Goal: Find specific page/section

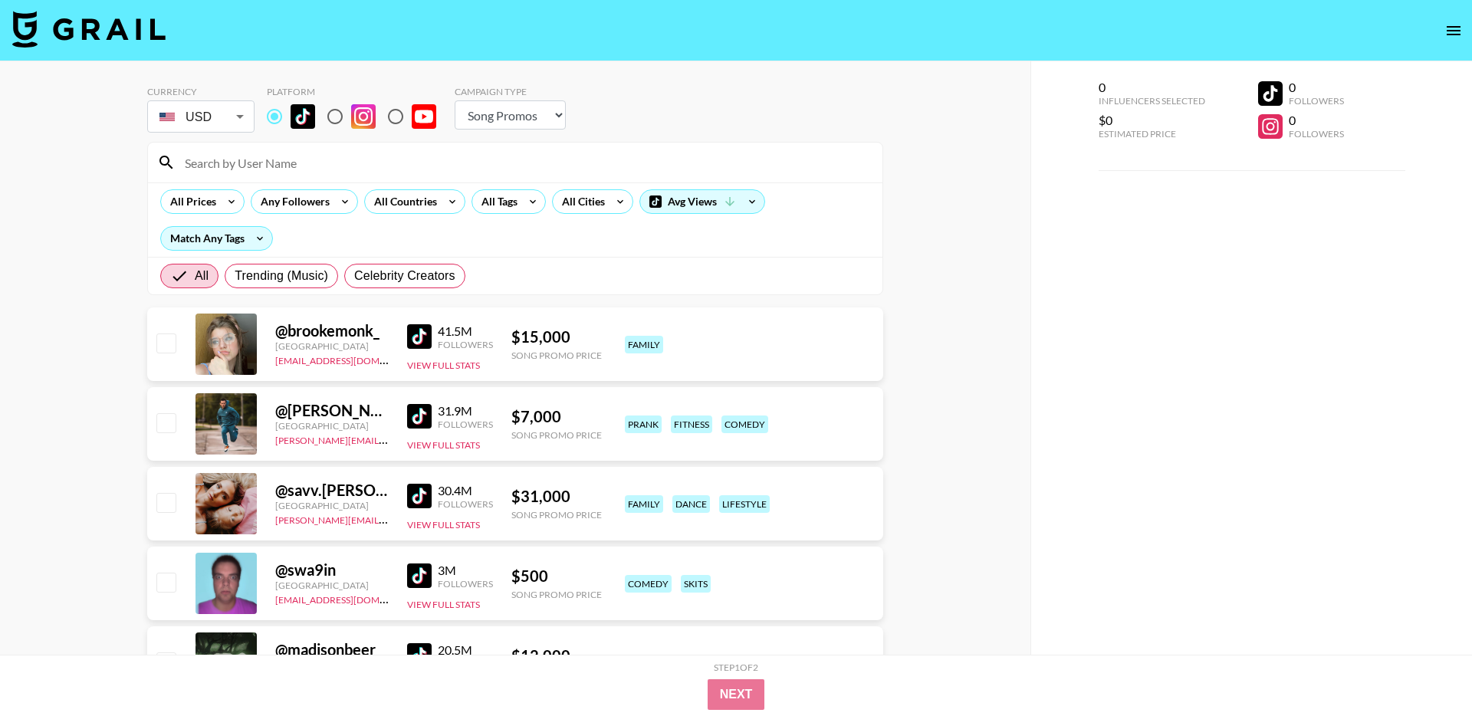
select select "Song"
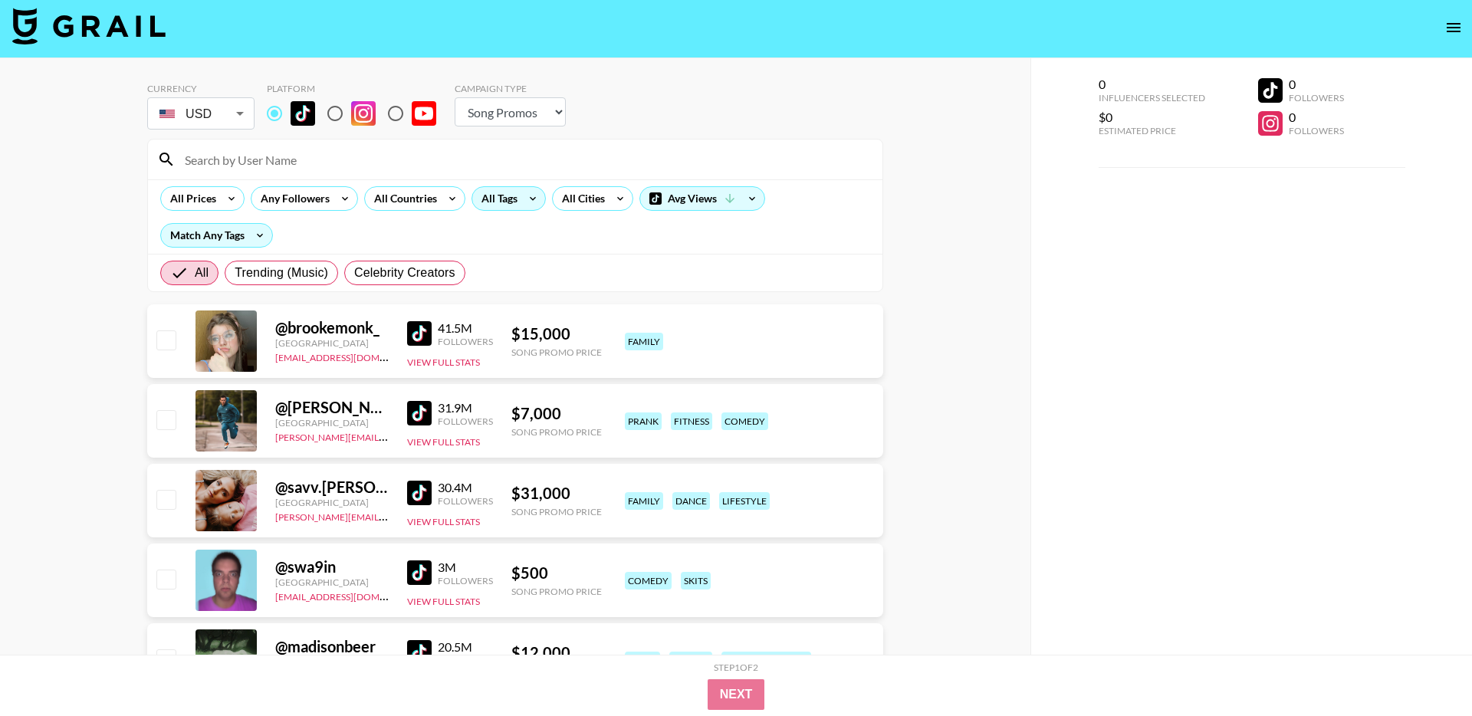
click at [518, 199] on div "All Tags" at bounding box center [496, 198] width 48 height 23
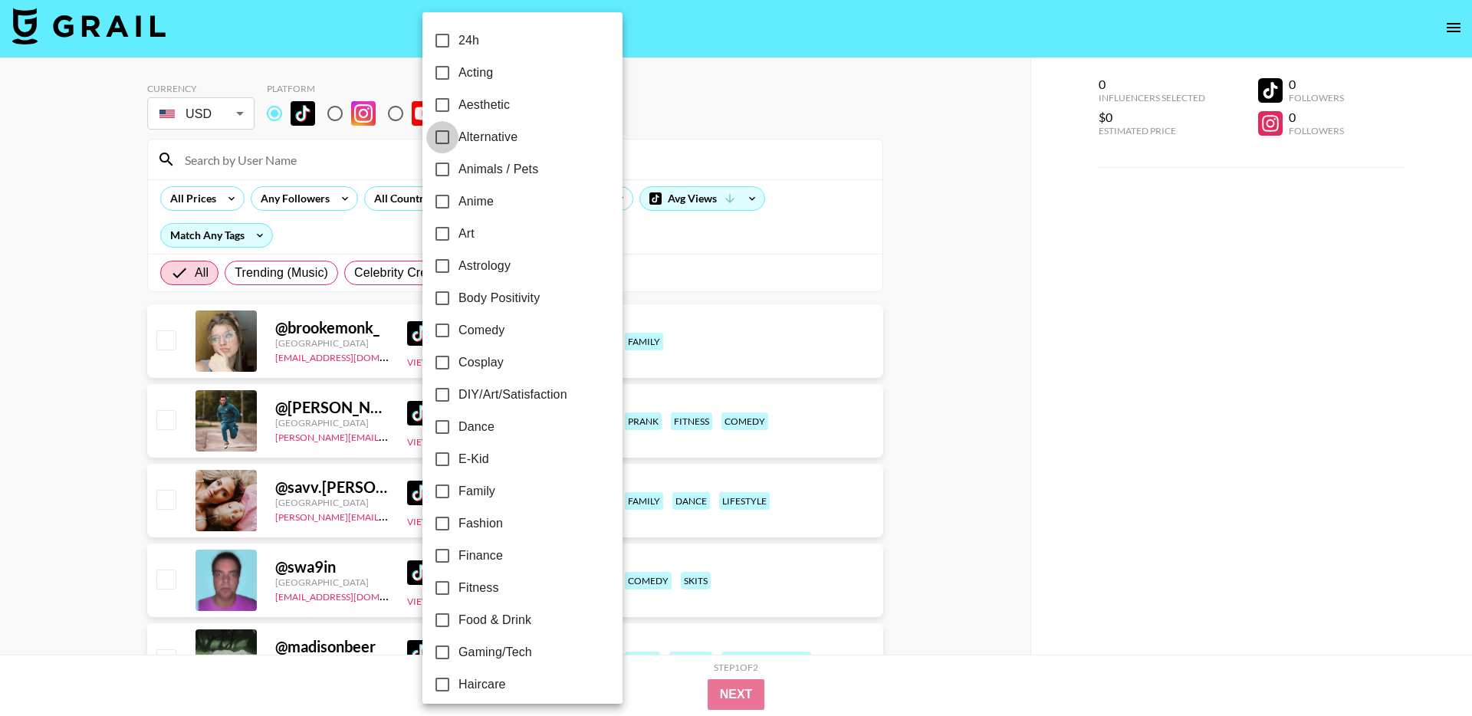
click at [440, 130] on input "Alternative" at bounding box center [442, 137] width 32 height 32
checkbox input "true"
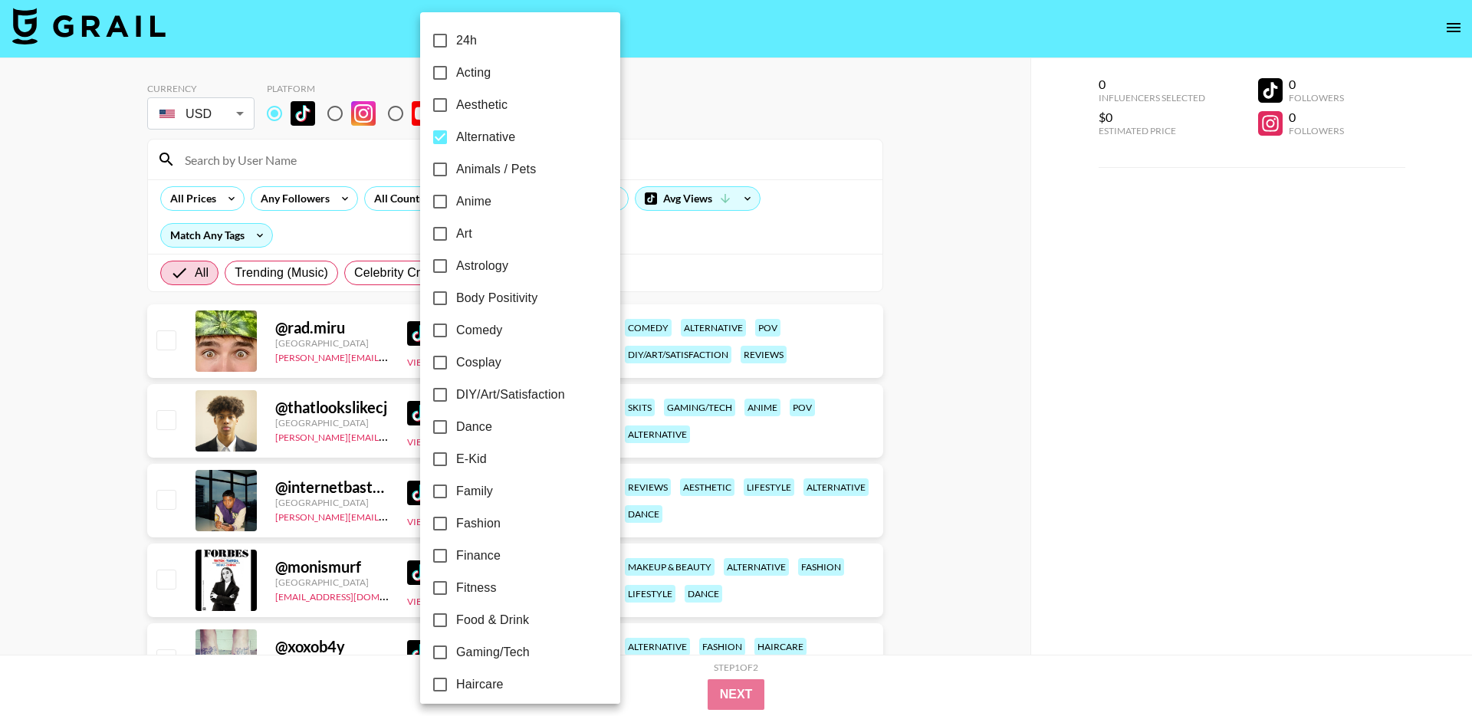
click at [77, 358] on div at bounding box center [736, 358] width 1472 height 716
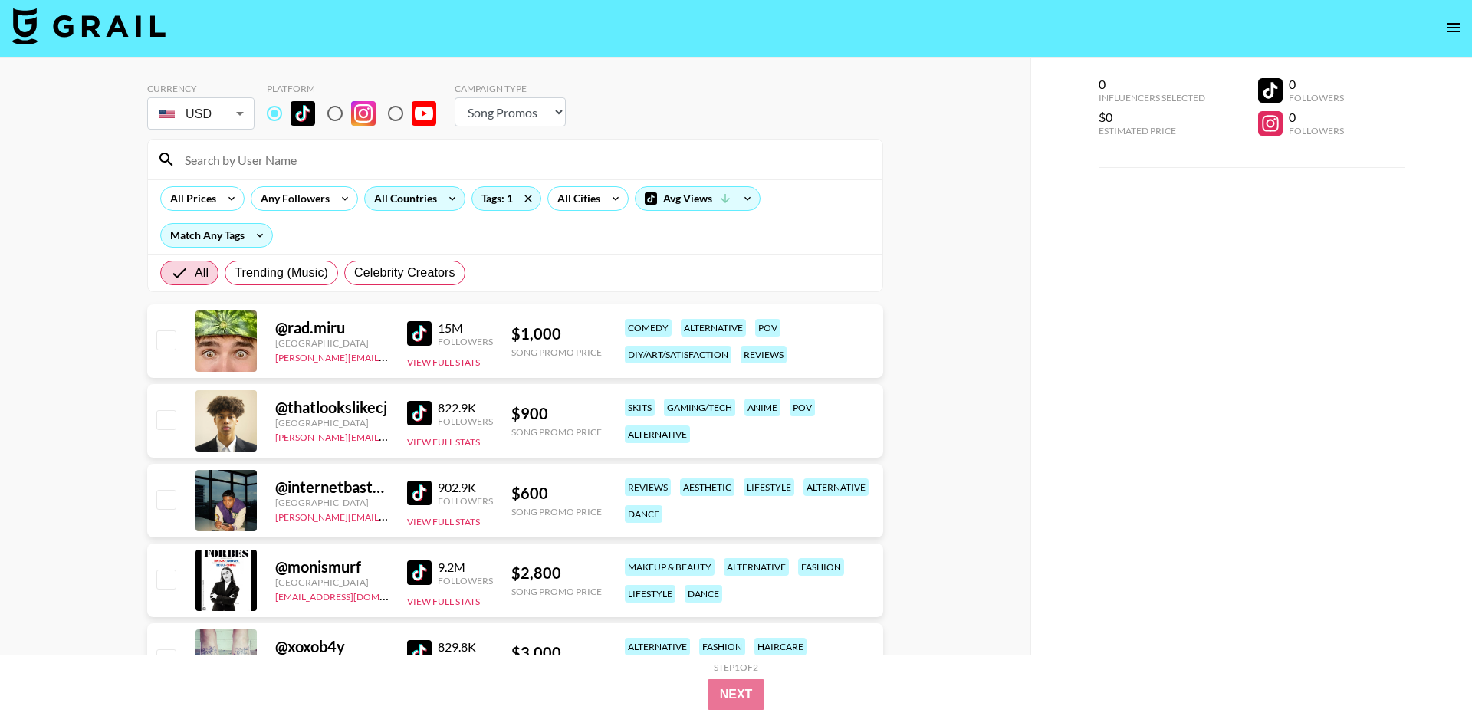
click at [396, 210] on div "All Countries" at bounding box center [414, 198] width 101 height 25
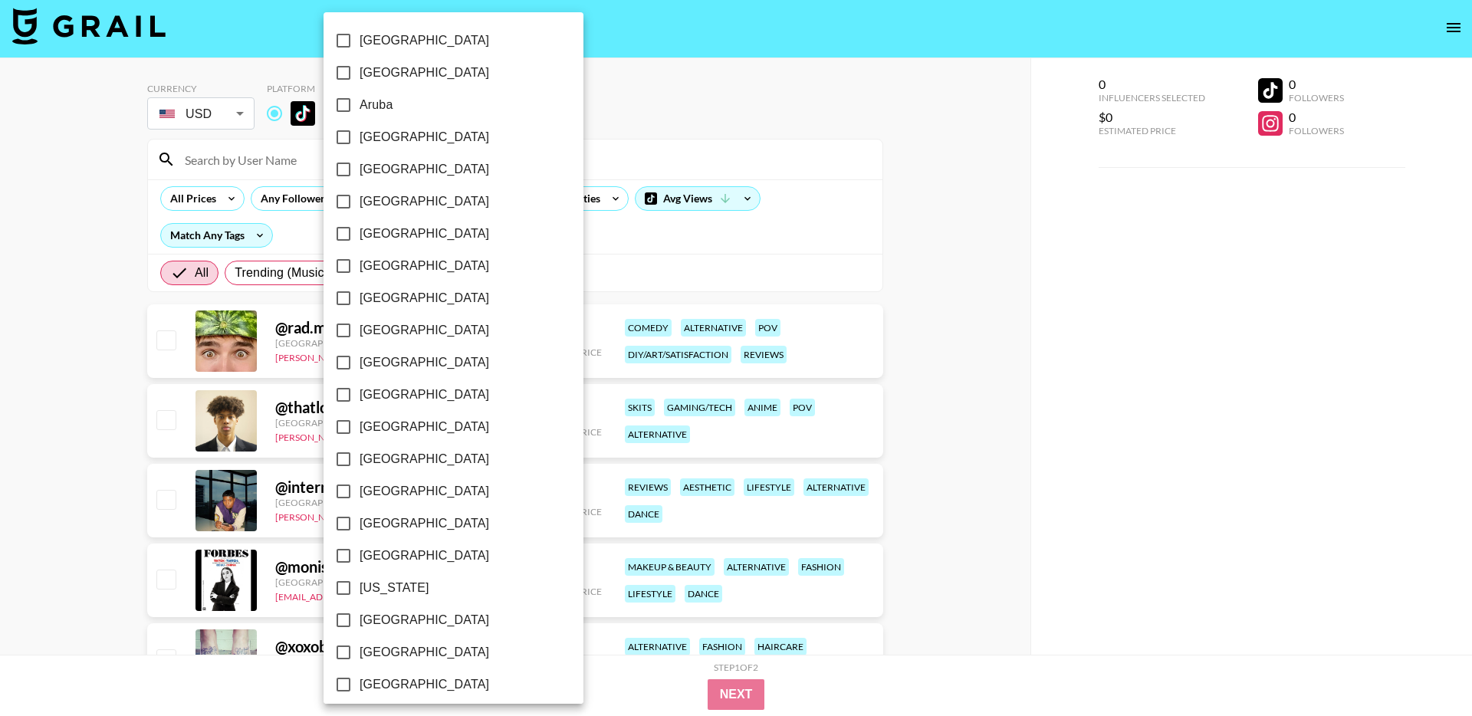
scroll to position [1072, 0]
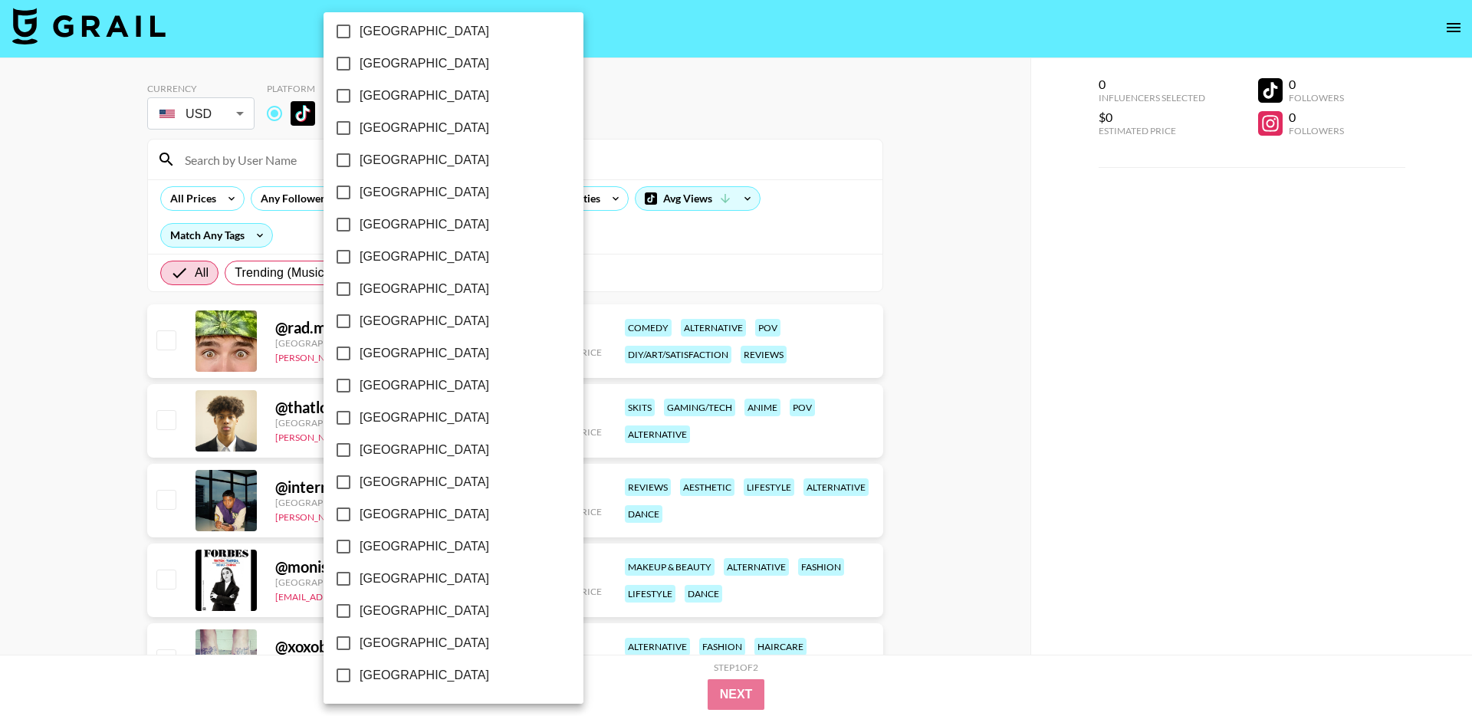
click at [343, 642] on input "[GEOGRAPHIC_DATA]" at bounding box center [343, 643] width 32 height 32
checkbox input "true"
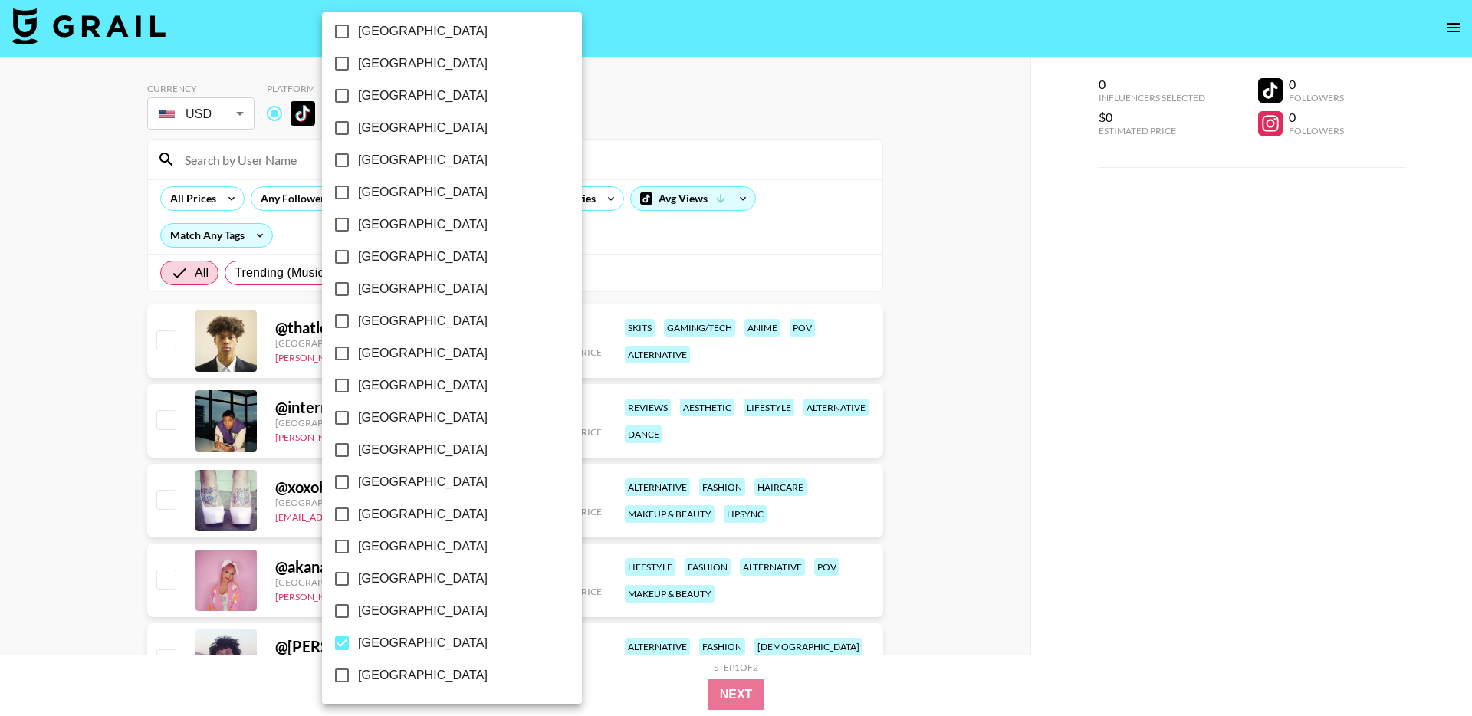
click at [90, 439] on div at bounding box center [736, 358] width 1472 height 716
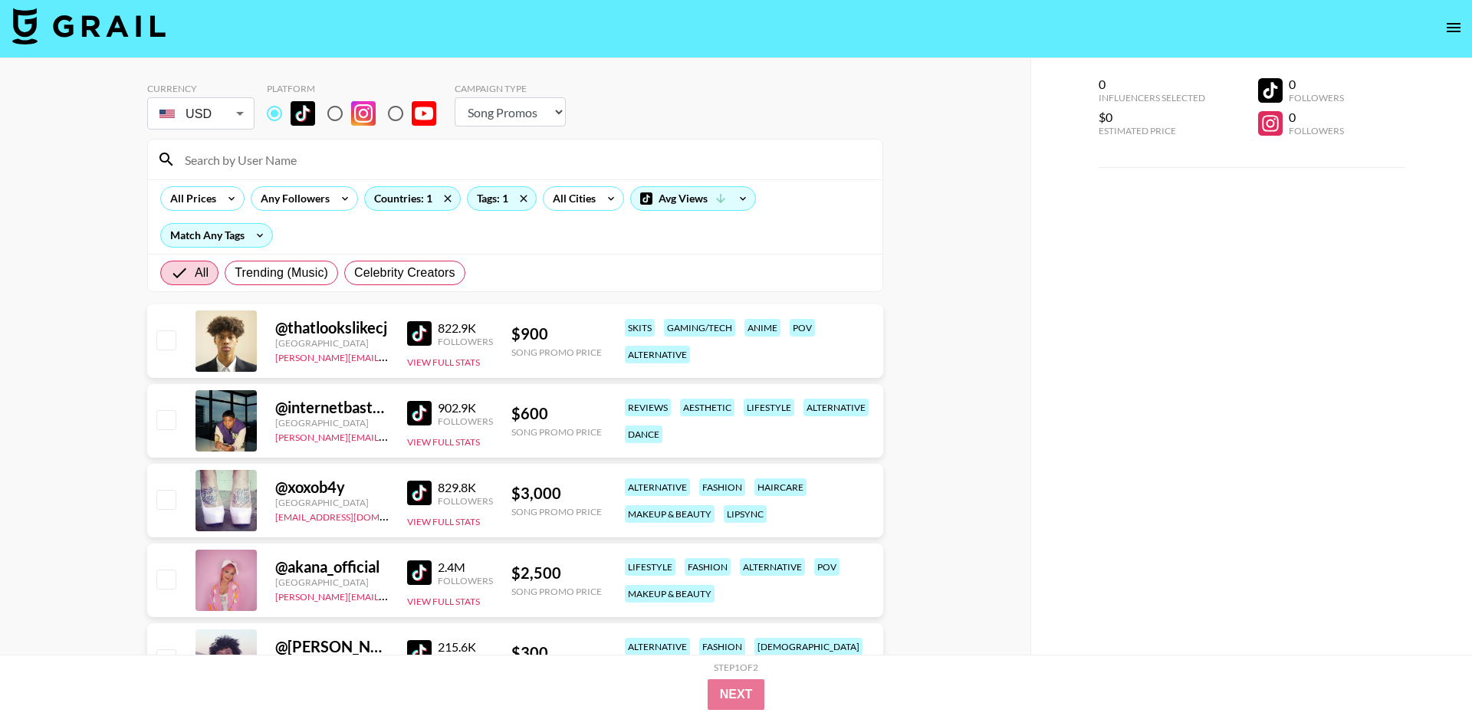
click at [420, 335] on img at bounding box center [419, 333] width 25 height 25
click at [411, 411] on img at bounding box center [419, 414] width 25 height 25
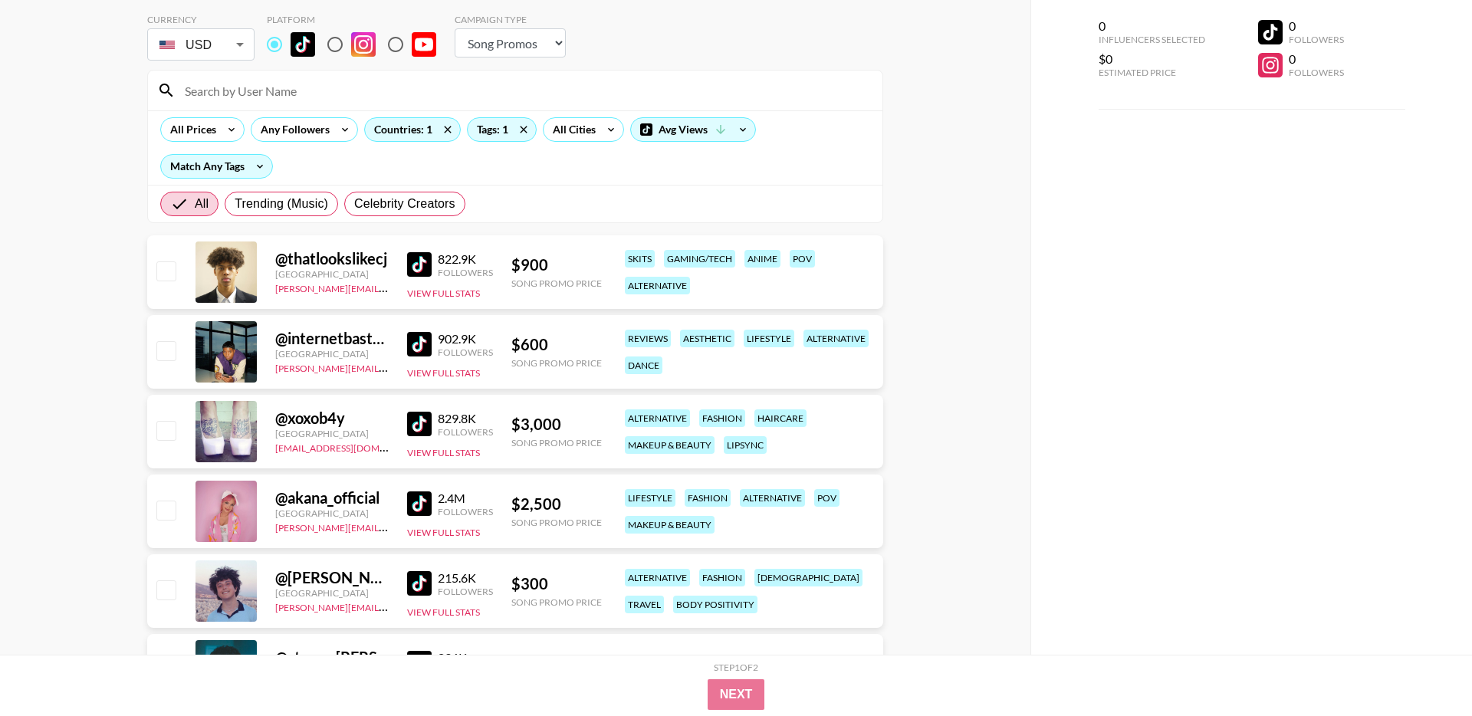
scroll to position [120, 0]
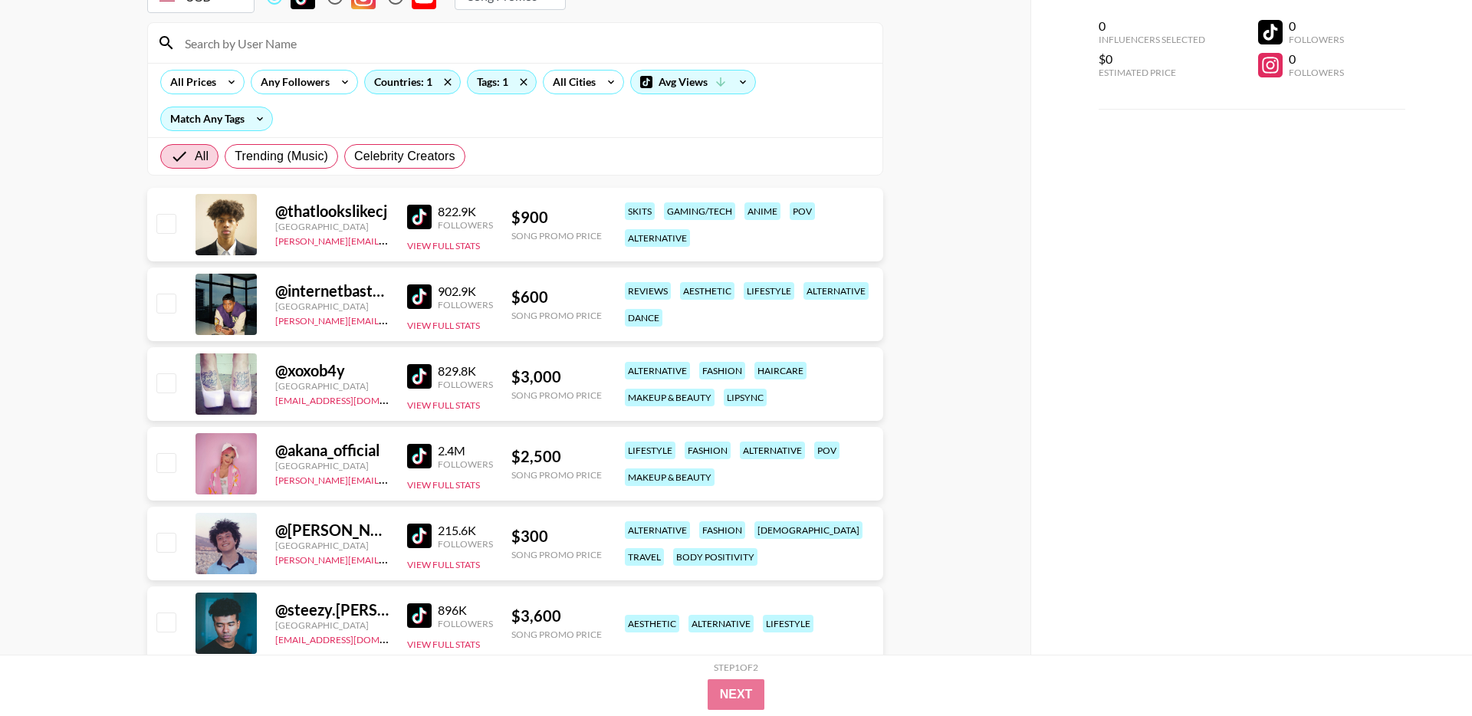
click at [418, 378] on img at bounding box center [419, 376] width 25 height 25
click at [423, 456] on img at bounding box center [419, 456] width 25 height 25
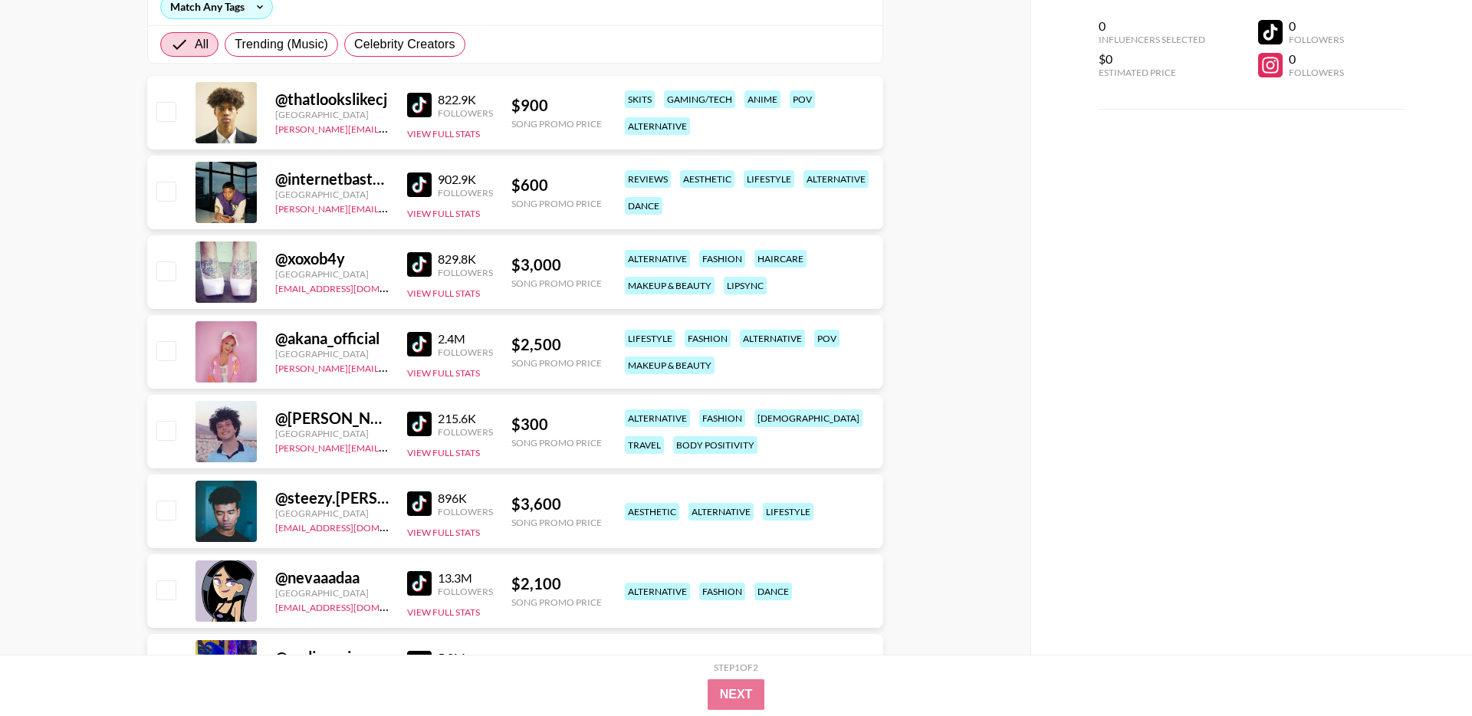
scroll to position [236, 0]
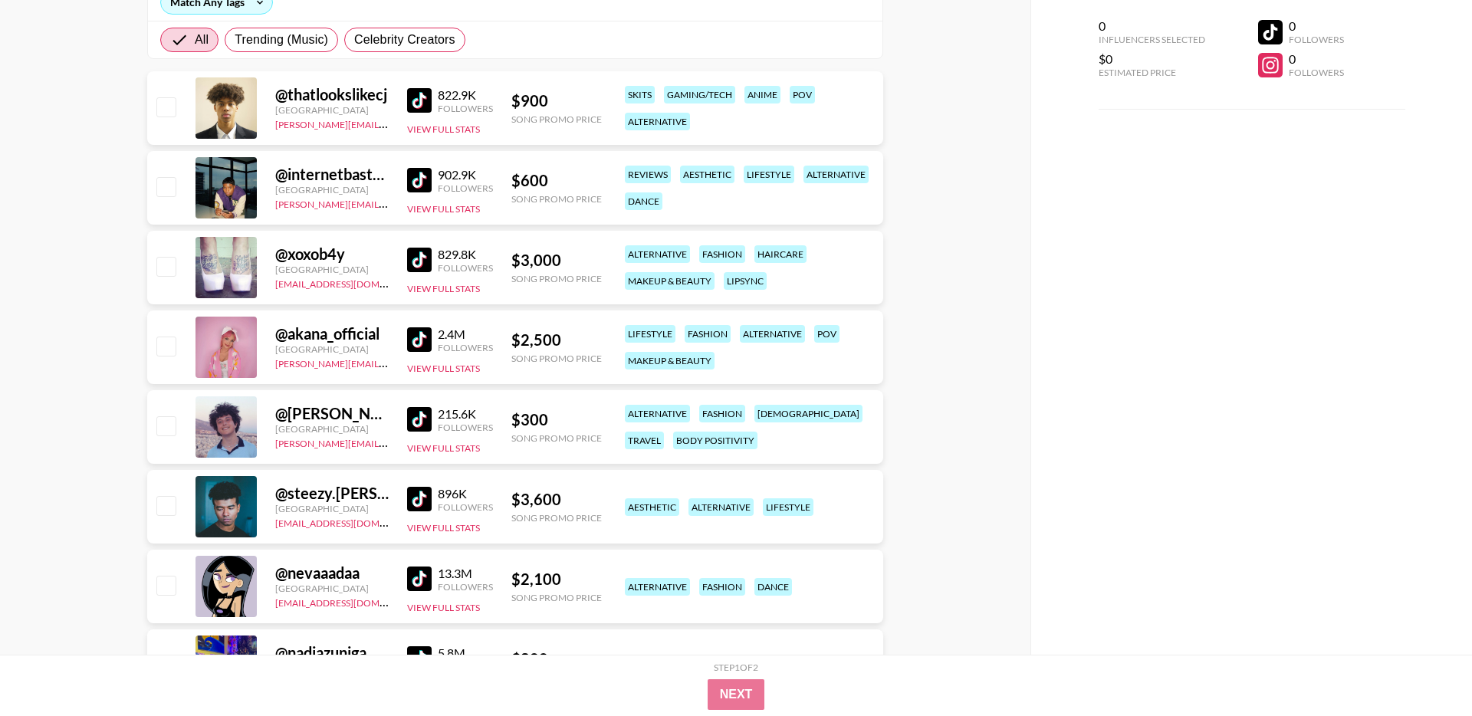
click at [409, 420] on img at bounding box center [419, 419] width 25 height 25
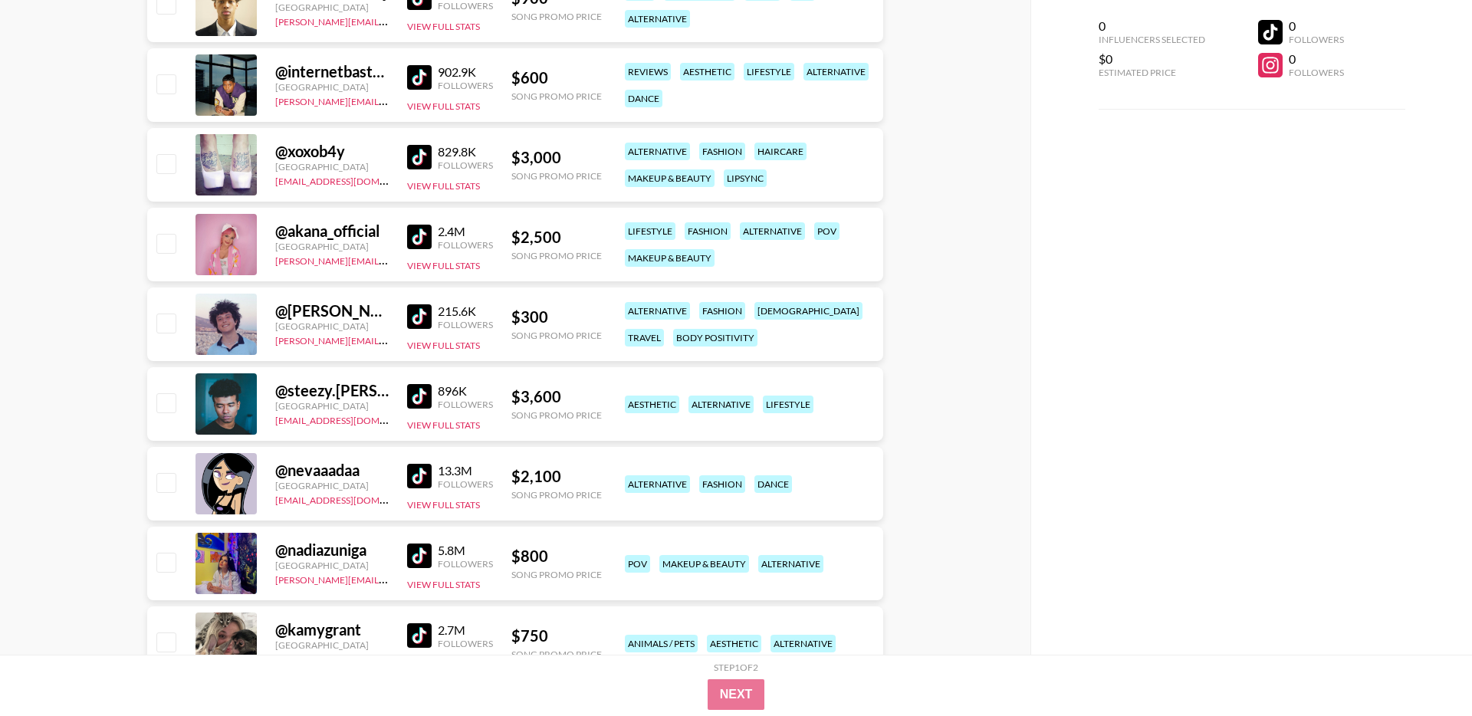
scroll to position [349, 0]
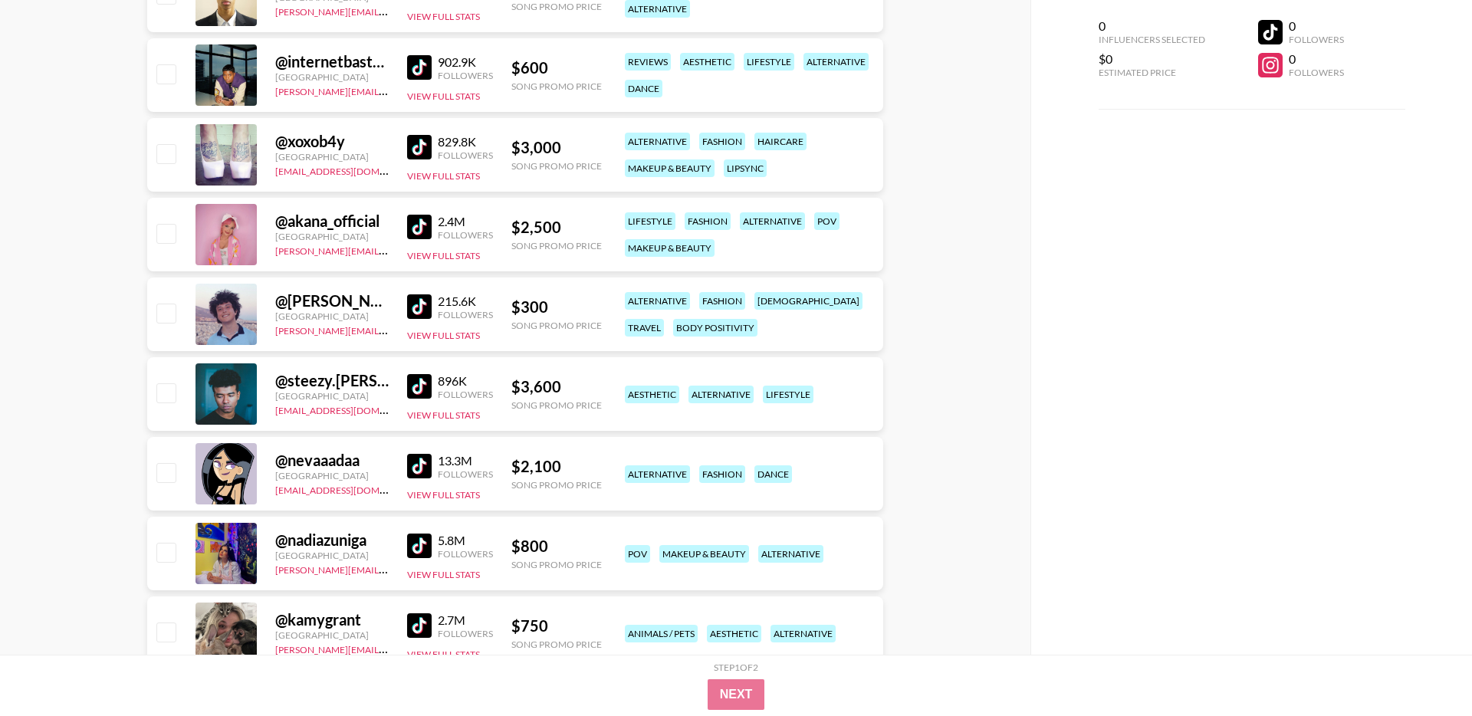
click at [412, 475] on img at bounding box center [419, 466] width 25 height 25
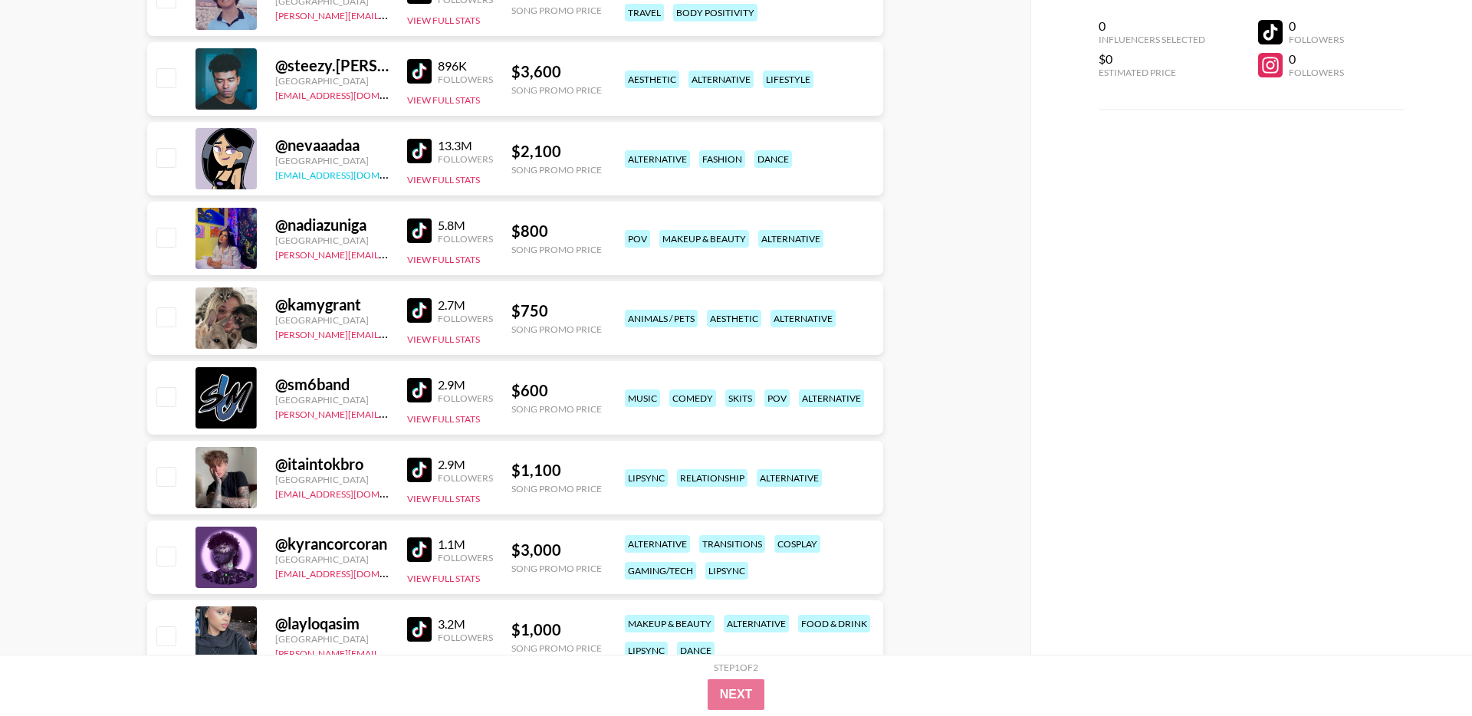
scroll to position [693, 0]
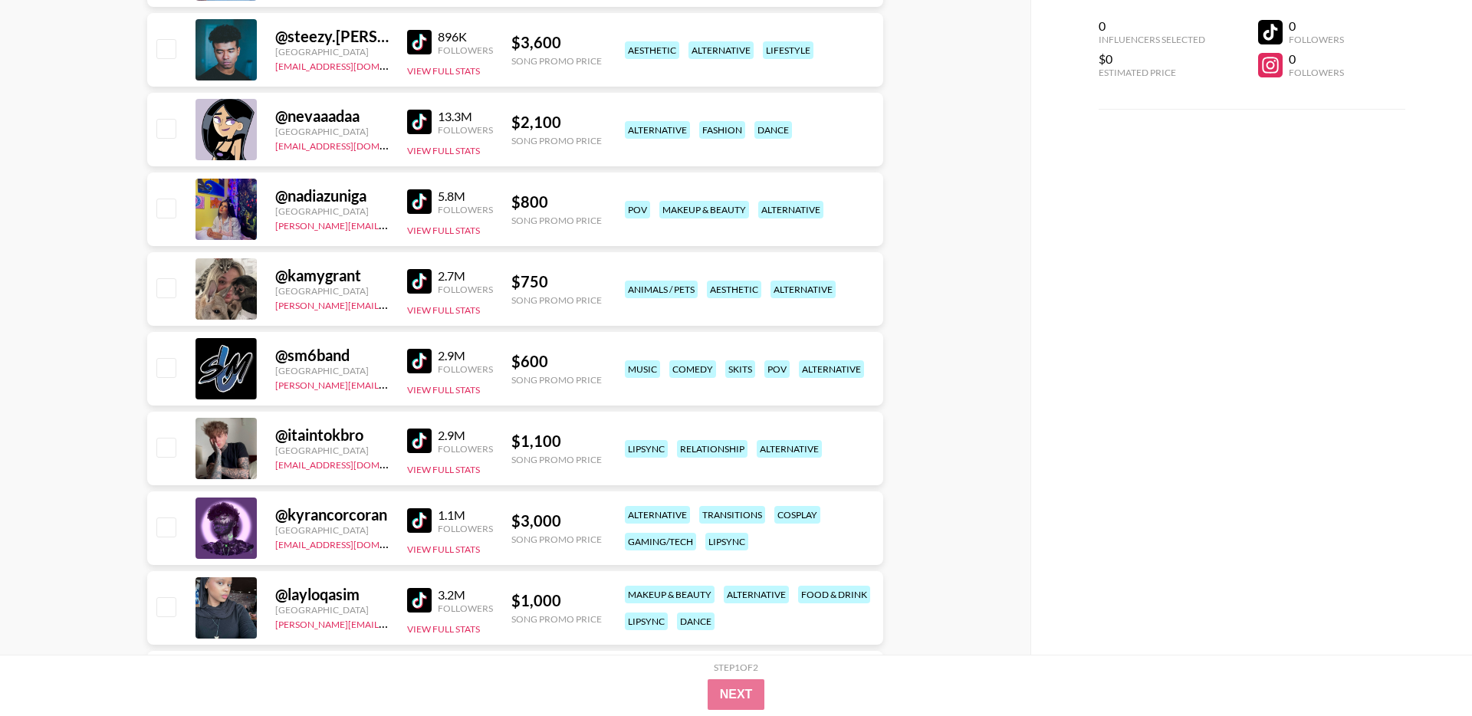
click at [412, 287] on img at bounding box center [419, 281] width 25 height 25
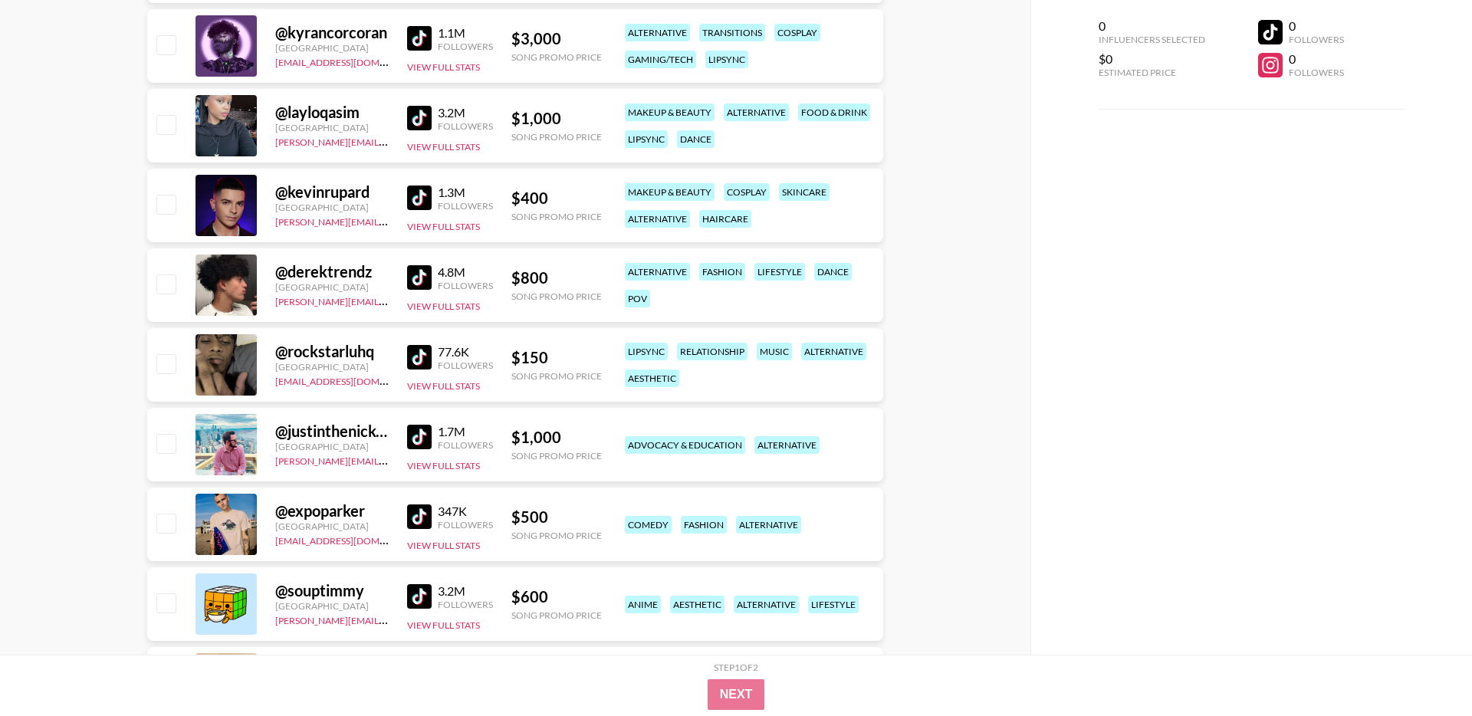
scroll to position [1177, 0]
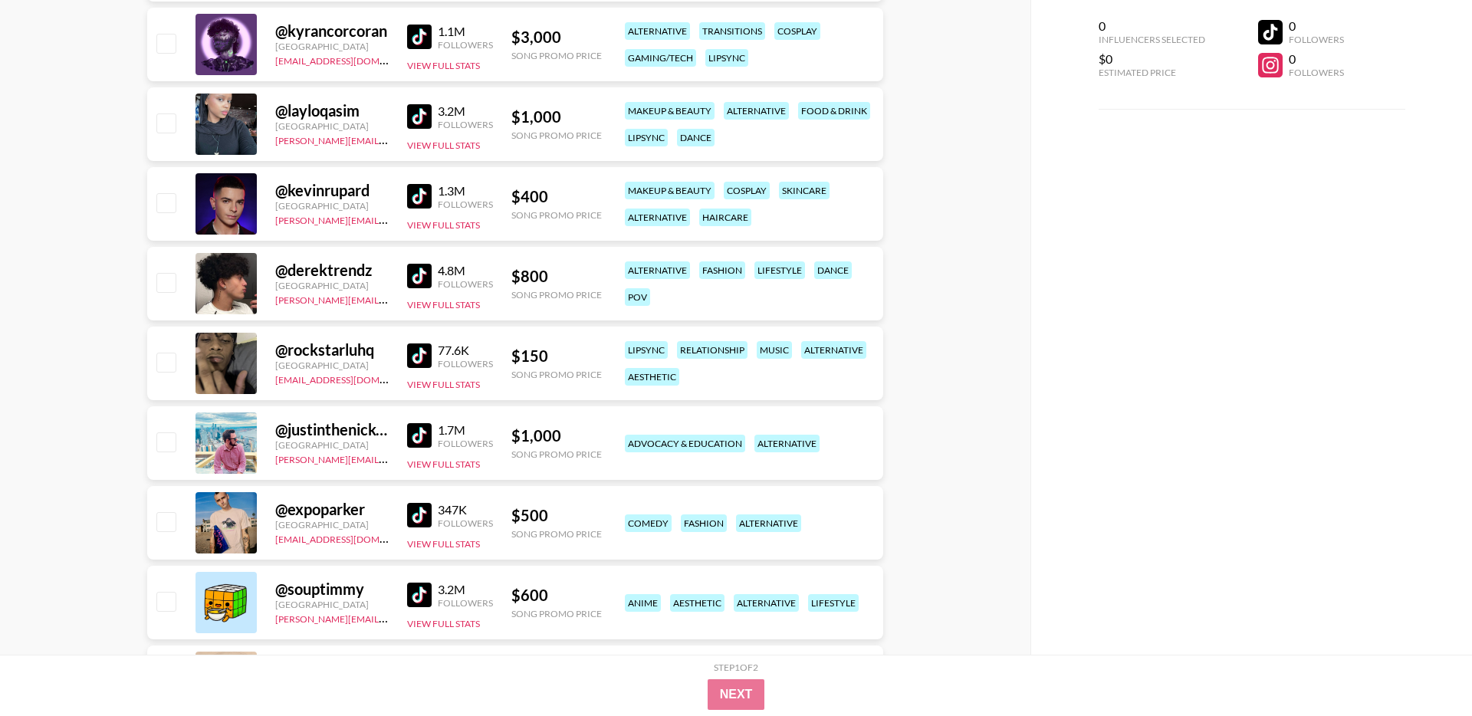
click at [429, 354] on img at bounding box center [419, 355] width 25 height 25
